Goal: Information Seeking & Learning: Learn about a topic

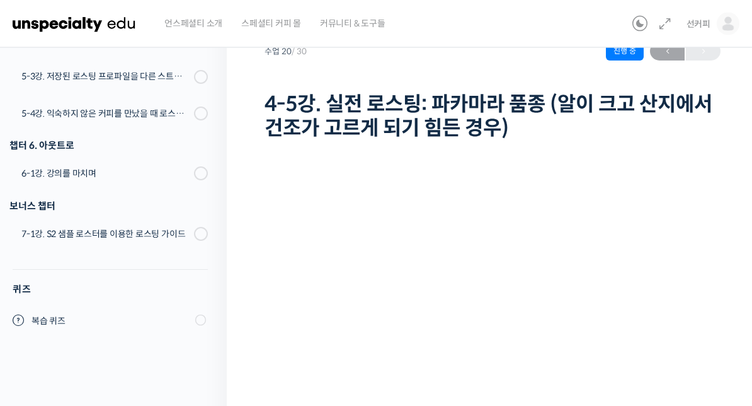
scroll to position [1208, 0]
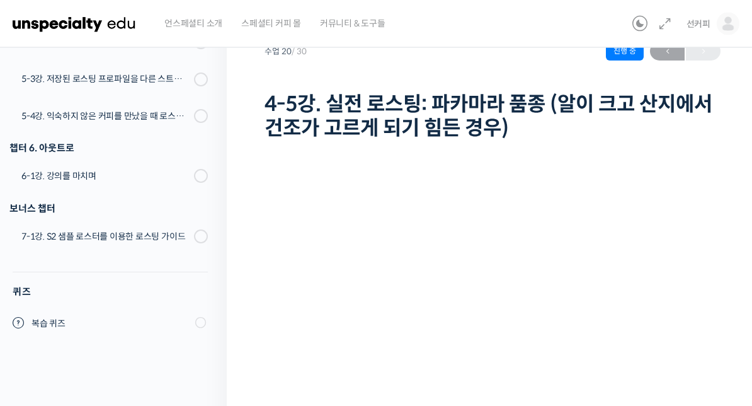
click at [224, 308] on link "복습 퀴즈" at bounding box center [110, 323] width 233 height 31
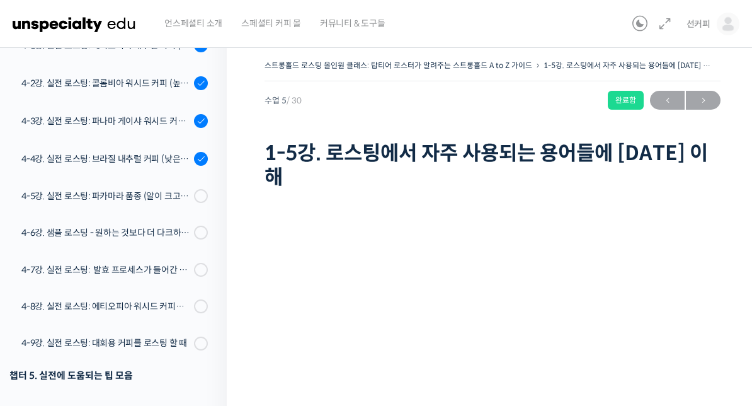
scroll to position [852, 0]
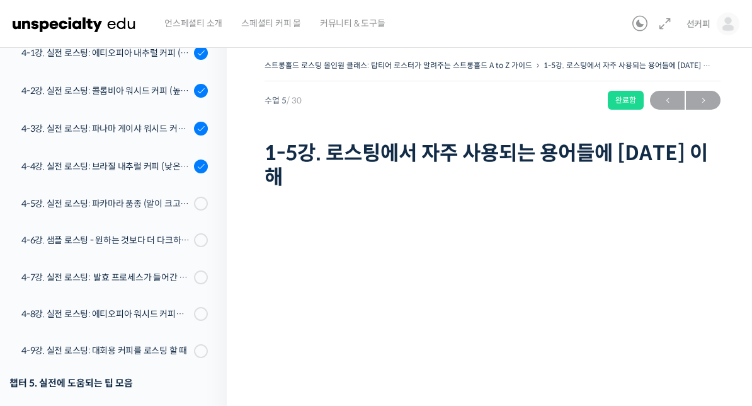
click at [57, 197] on div "4-5강. 실전 로스팅: 파카마라 품종 (알이 크고 산지에서 건조가 고르게 되기 힘든 경우)" at bounding box center [105, 204] width 169 height 14
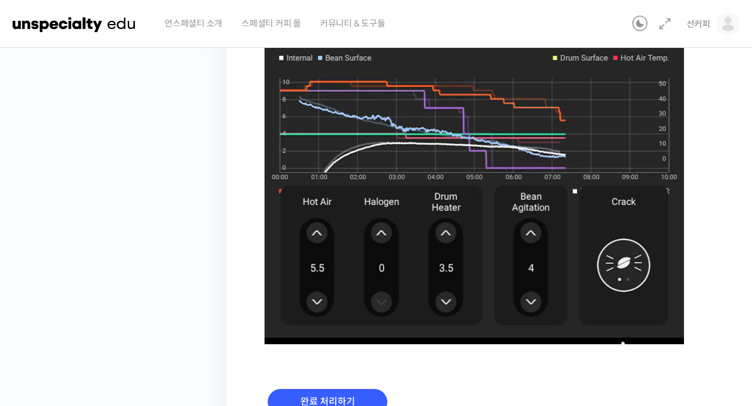
scroll to position [907, 0]
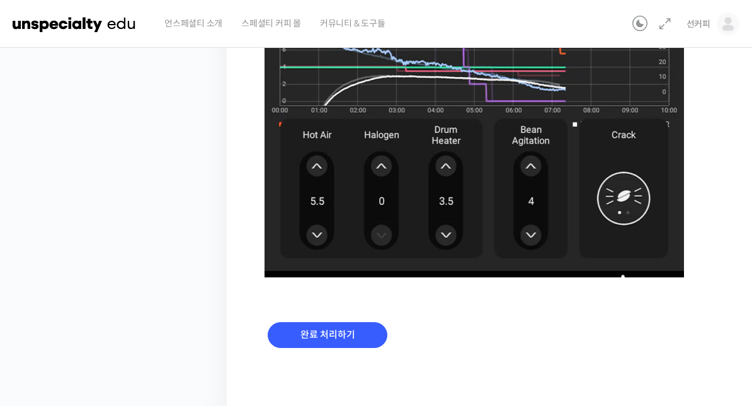
click at [306, 343] on input "완료 처리하기" at bounding box center [328, 335] width 120 height 26
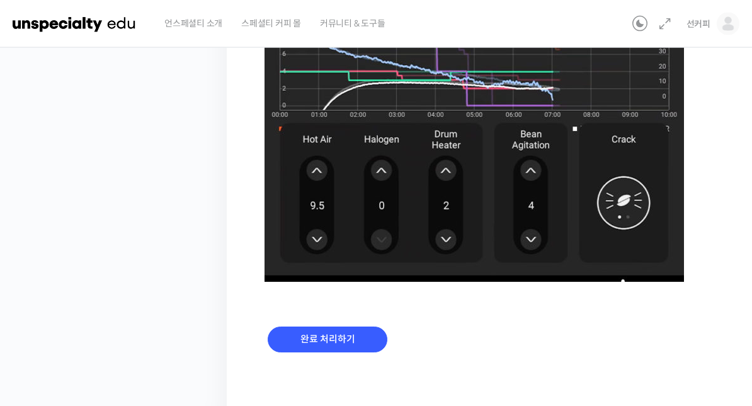
scroll to position [907, 0]
